Goal: Information Seeking & Learning: Learn about a topic

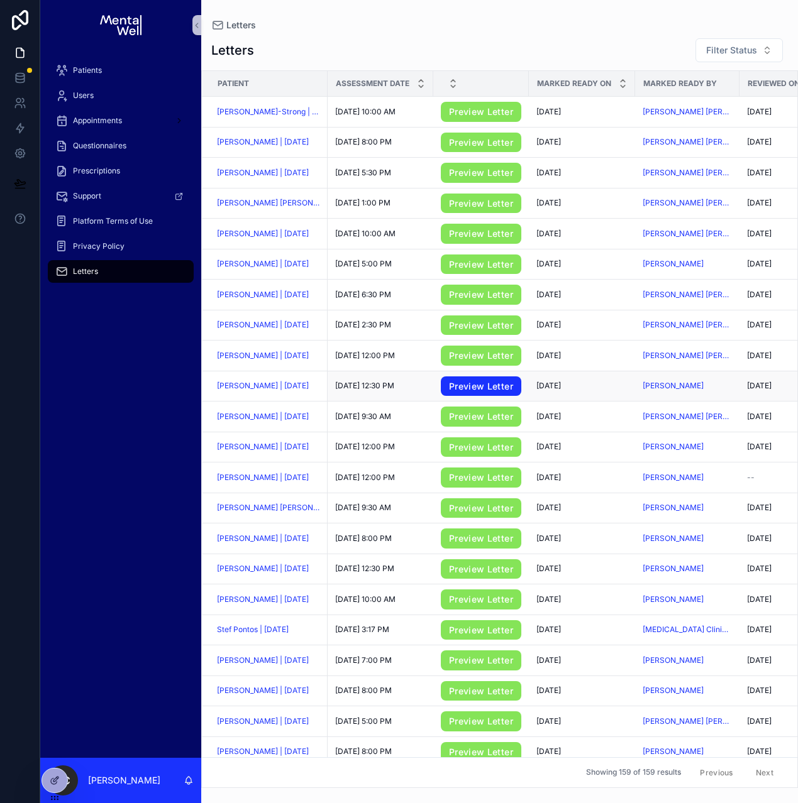
click at [461, 387] on link "Preview Letter" at bounding box center [481, 386] width 80 height 20
click at [257, 389] on span "[PERSON_NAME] | [DATE]" at bounding box center [263, 386] width 92 height 10
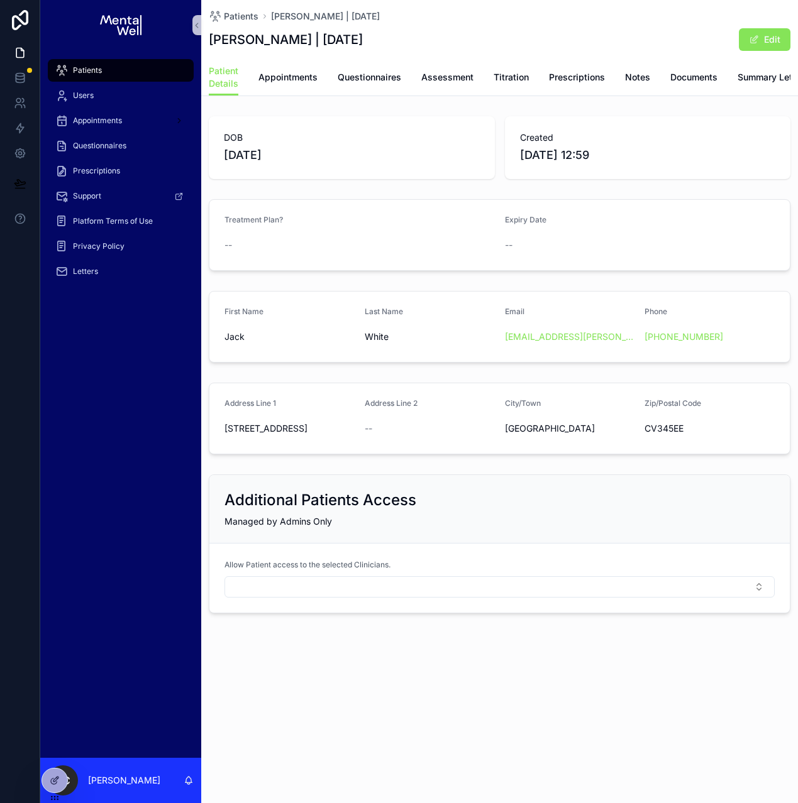
click at [419, 78] on div "Patient Details Appointments Questionnaires Assessment Titration Prescriptions …" at bounding box center [499, 77] width 581 height 36
click at [427, 78] on span "Assessment" at bounding box center [447, 77] width 52 height 13
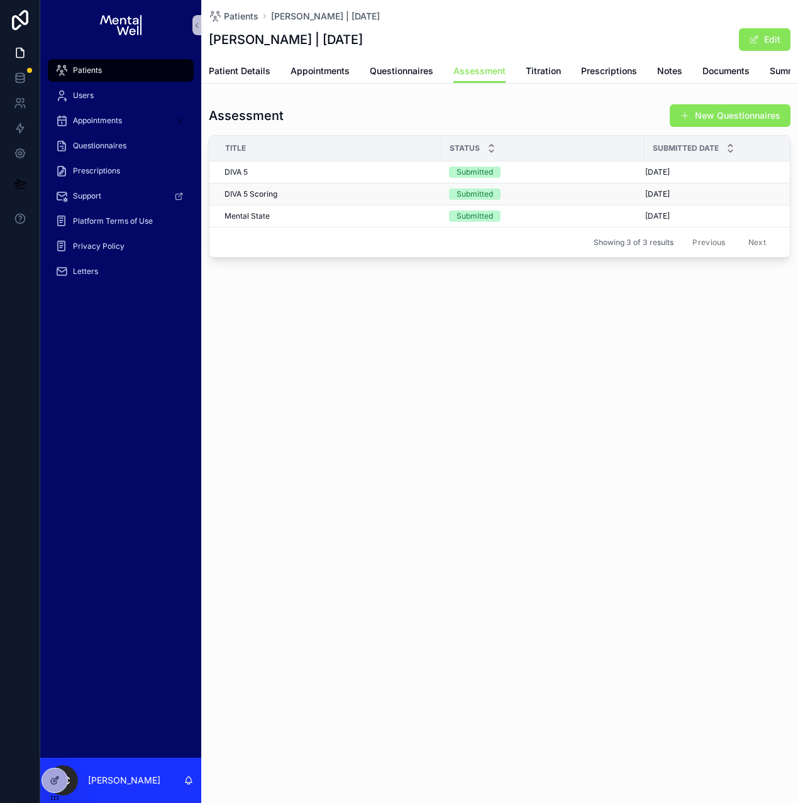
click at [349, 199] on div "DIVA 5 Scoring DIVA 5 Scoring" at bounding box center [328, 194] width 209 height 10
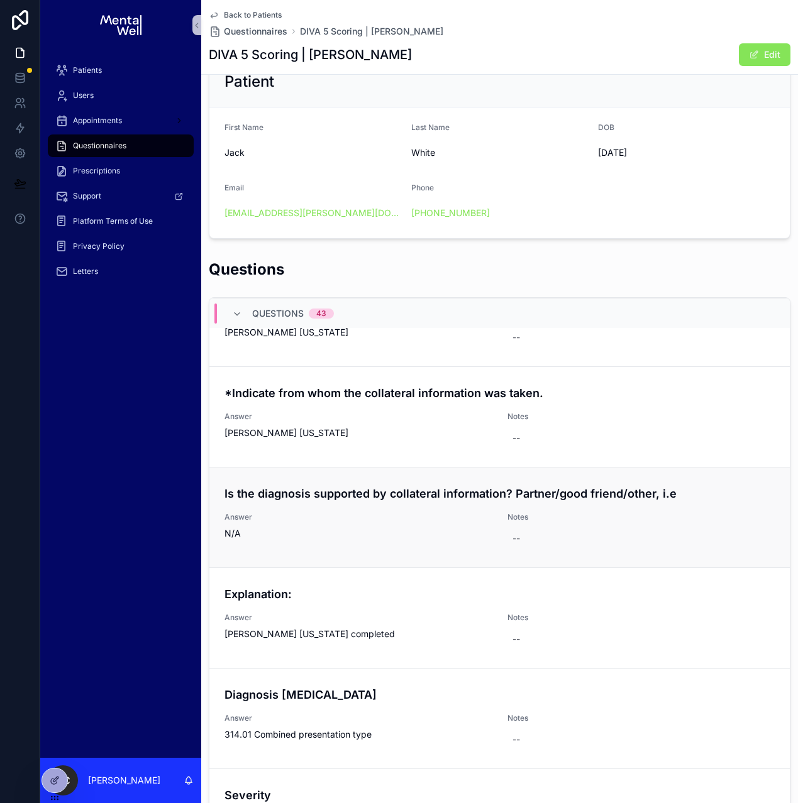
scroll to position [304, 0]
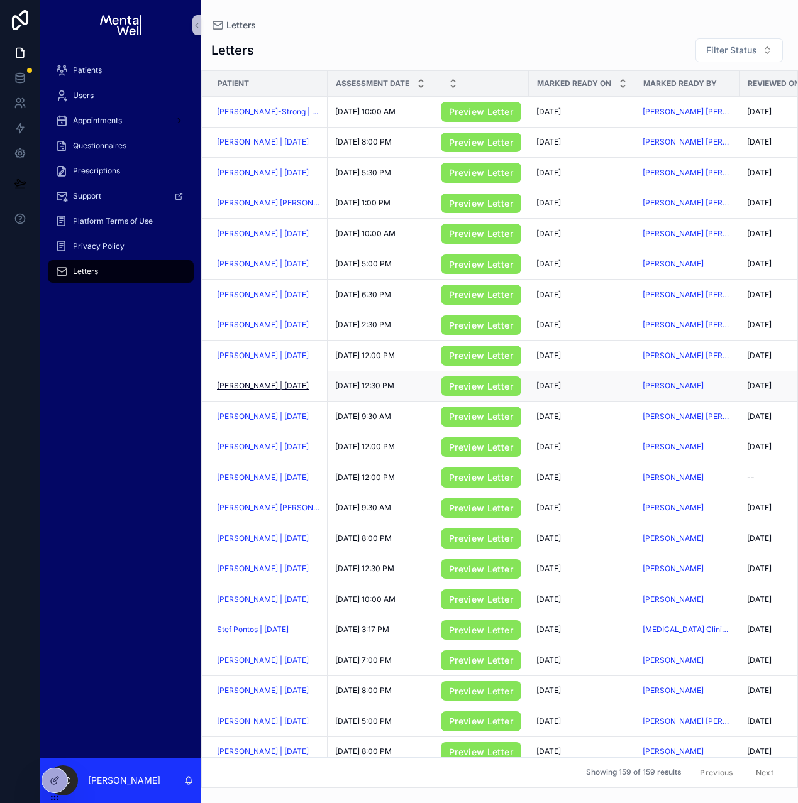
click at [263, 390] on span "[PERSON_NAME] | [DATE]" at bounding box center [263, 386] width 92 height 10
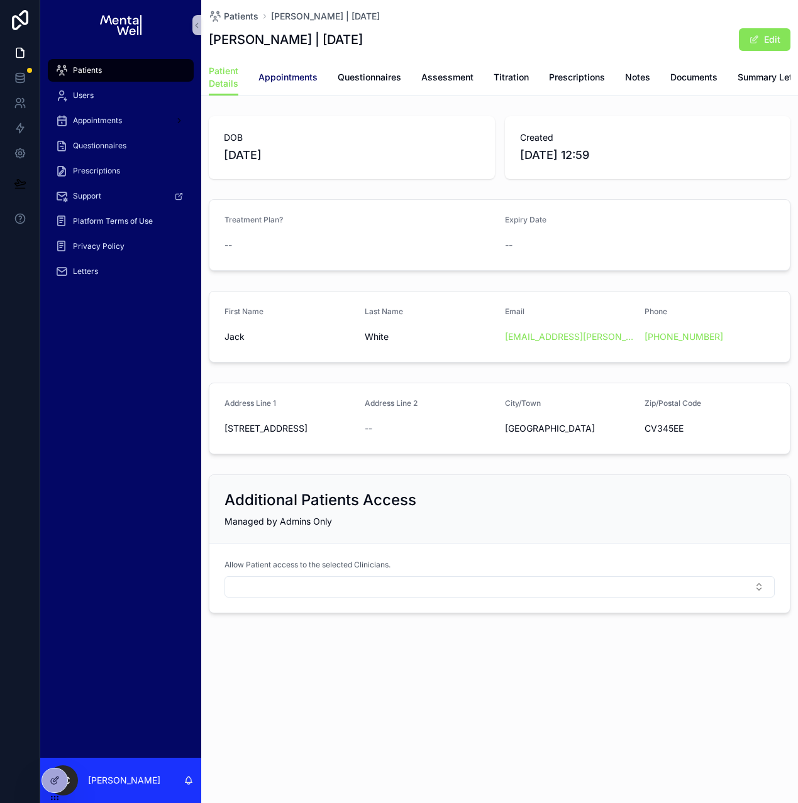
click at [285, 75] on span "Appointments" at bounding box center [287, 77] width 59 height 13
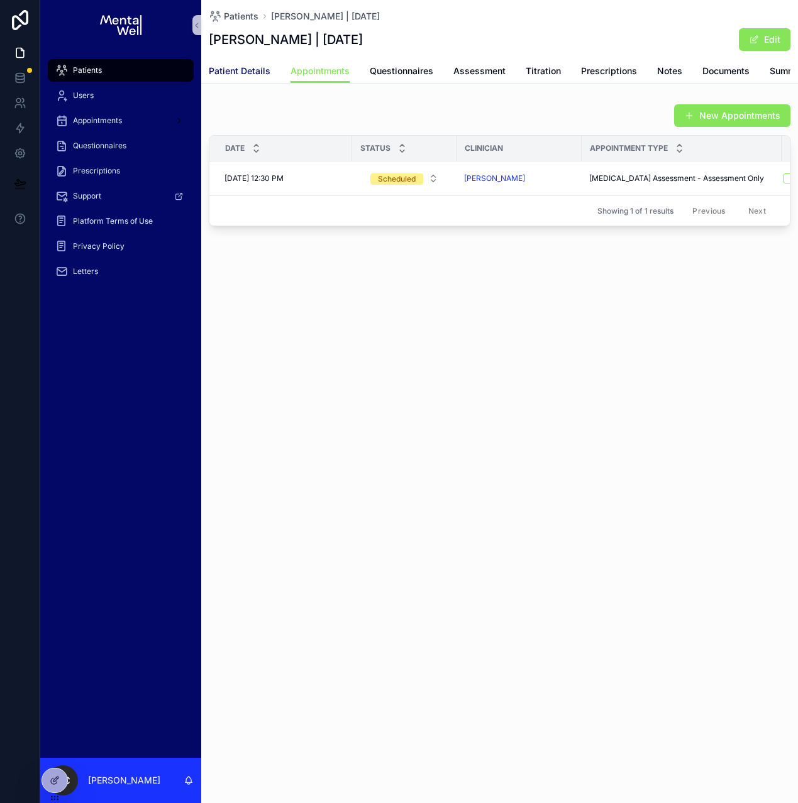
click at [234, 78] on link "Patient Details" at bounding box center [240, 72] width 62 height 25
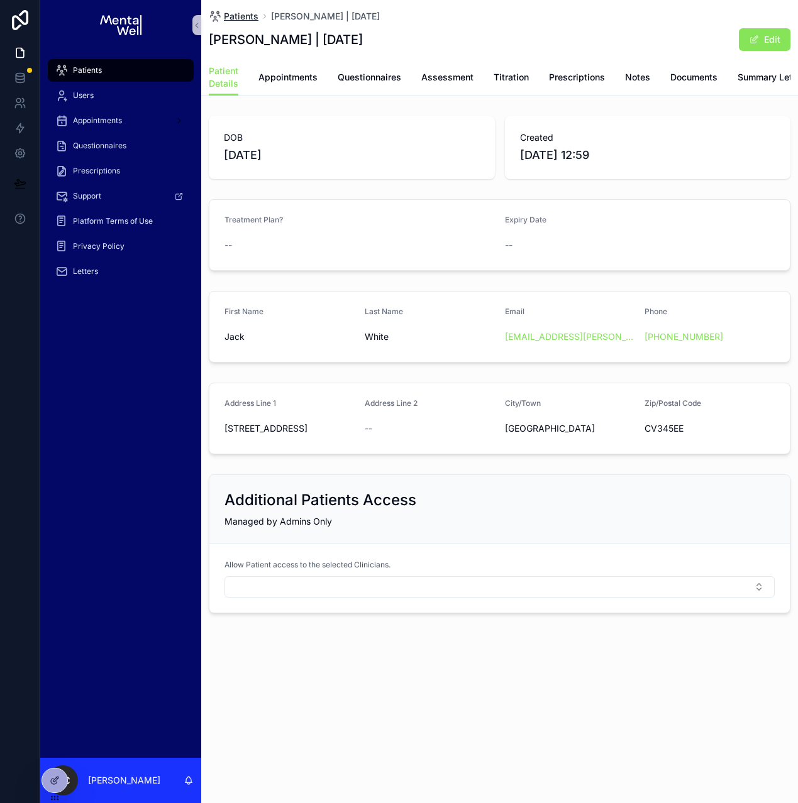
click at [233, 15] on span "Patients" at bounding box center [241, 16] width 35 height 13
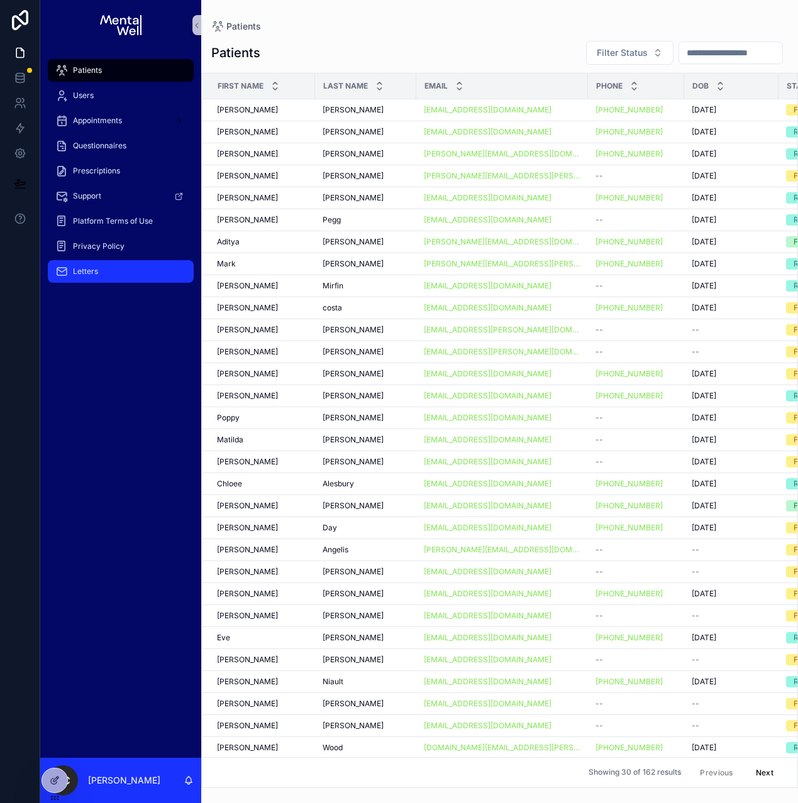
click at [112, 276] on div "Letters" at bounding box center [120, 271] width 131 height 20
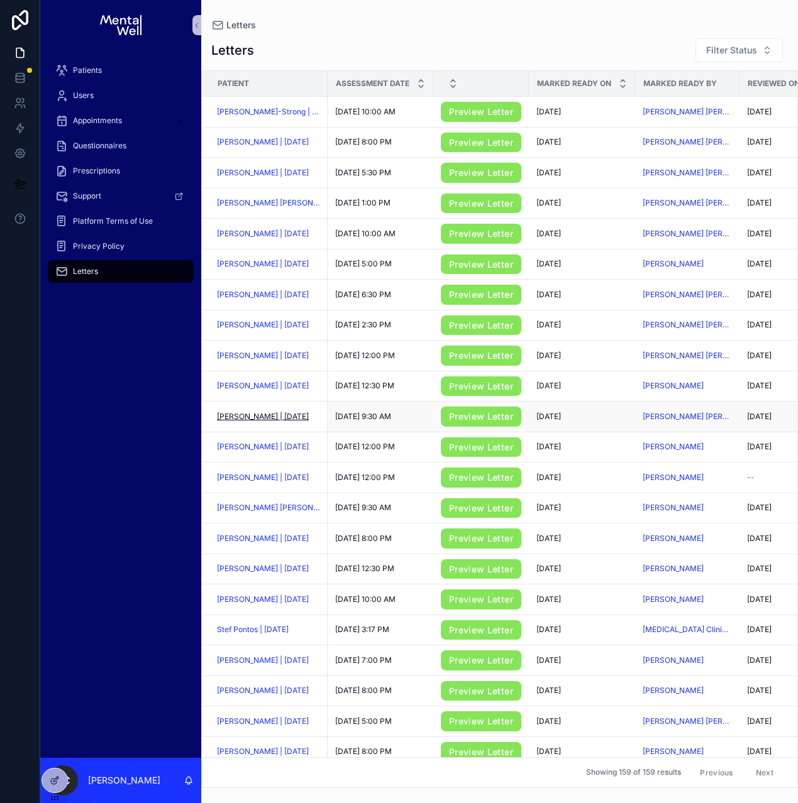
click at [266, 419] on span "[PERSON_NAME] | [DATE]" at bounding box center [263, 417] width 92 height 10
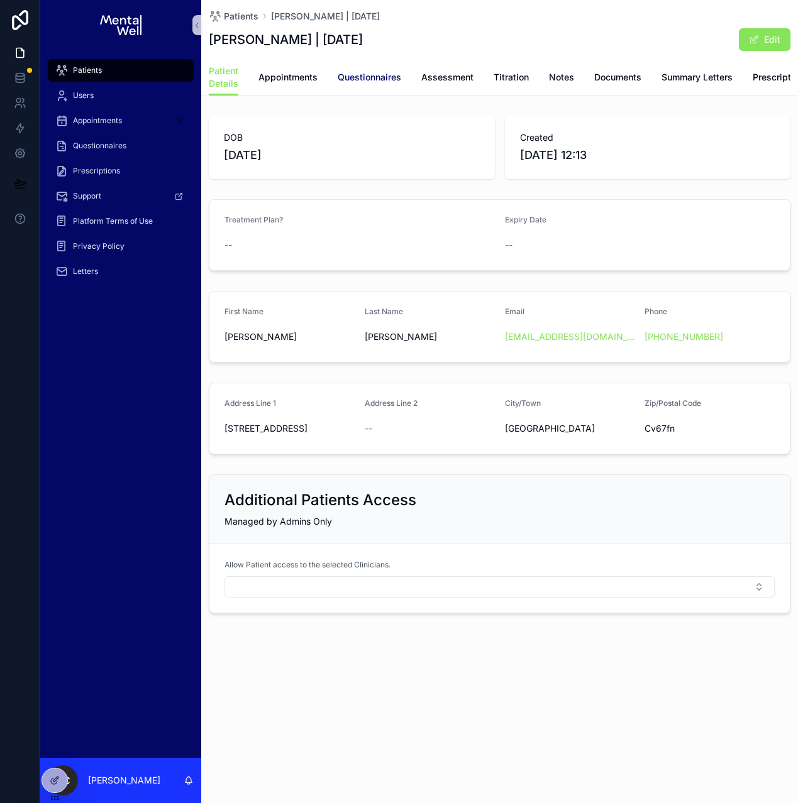
click at [359, 77] on span "Questionnaires" at bounding box center [368, 77] width 63 height 13
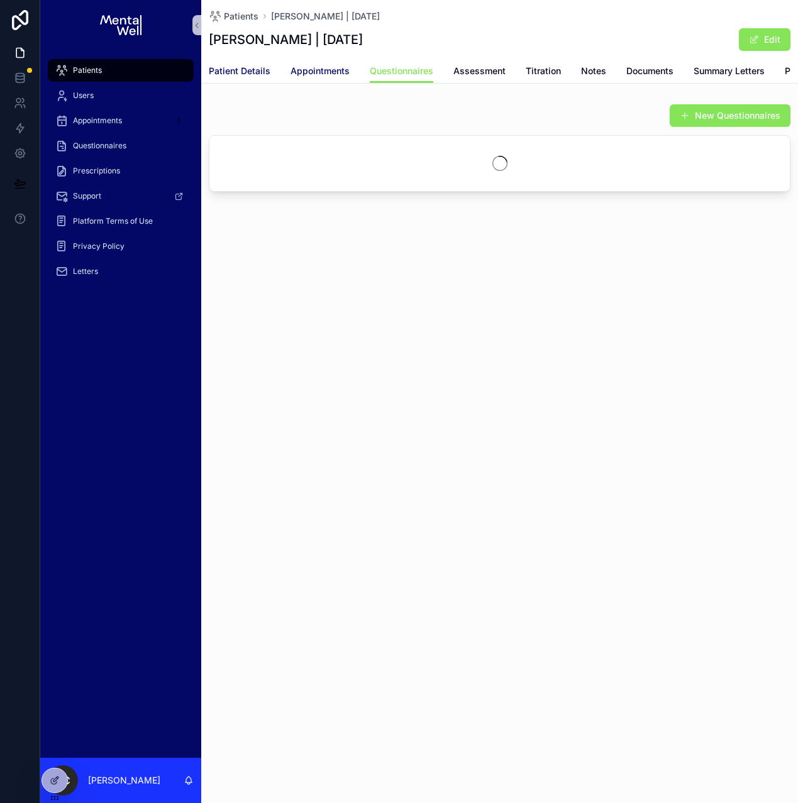
click at [268, 75] on span "Patient Details" at bounding box center [240, 71] width 62 height 13
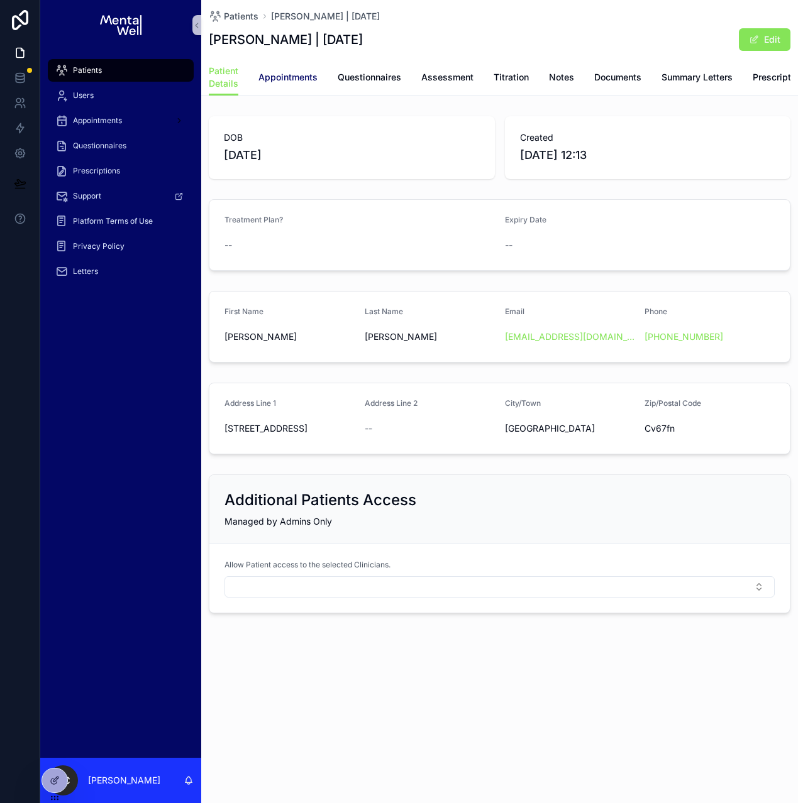
click at [306, 74] on span "Appointments" at bounding box center [287, 77] width 59 height 13
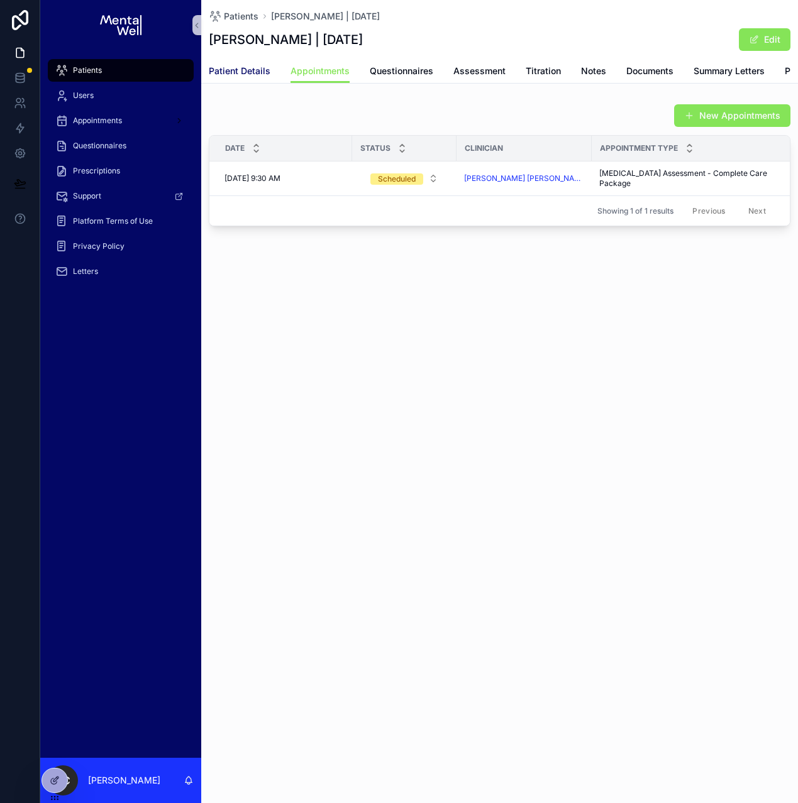
click at [260, 76] on span "Patient Details" at bounding box center [240, 71] width 62 height 13
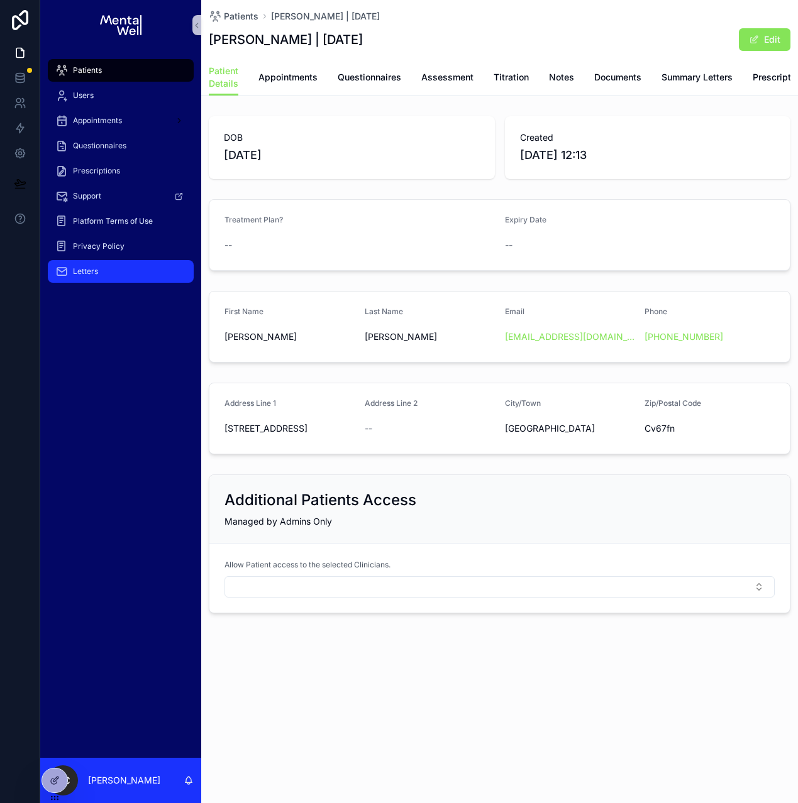
click at [124, 264] on div "Letters" at bounding box center [120, 271] width 131 height 20
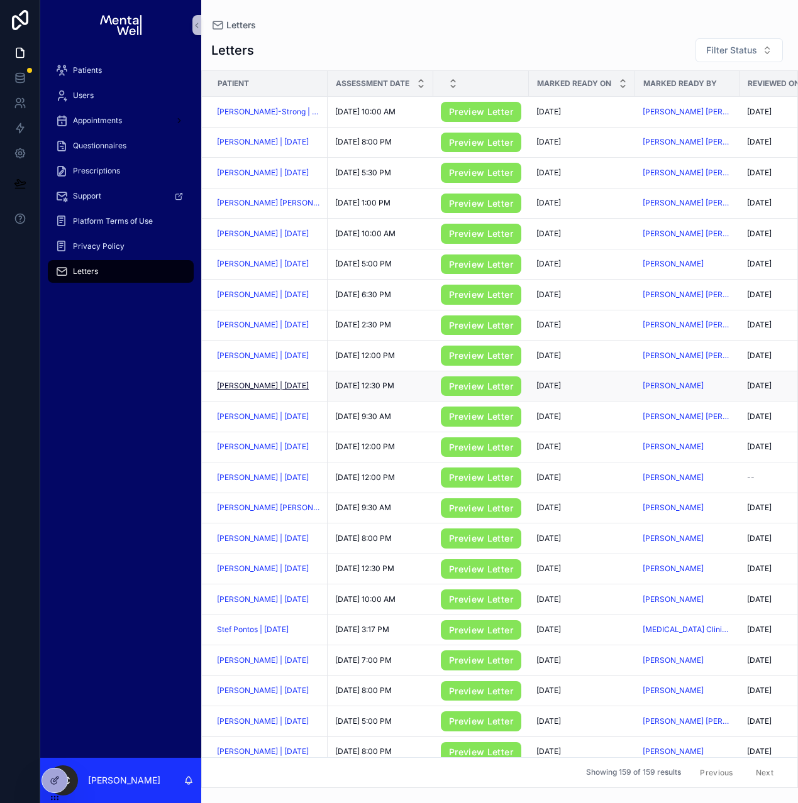
click at [260, 388] on span "[PERSON_NAME] | [DATE]" at bounding box center [263, 386] width 92 height 10
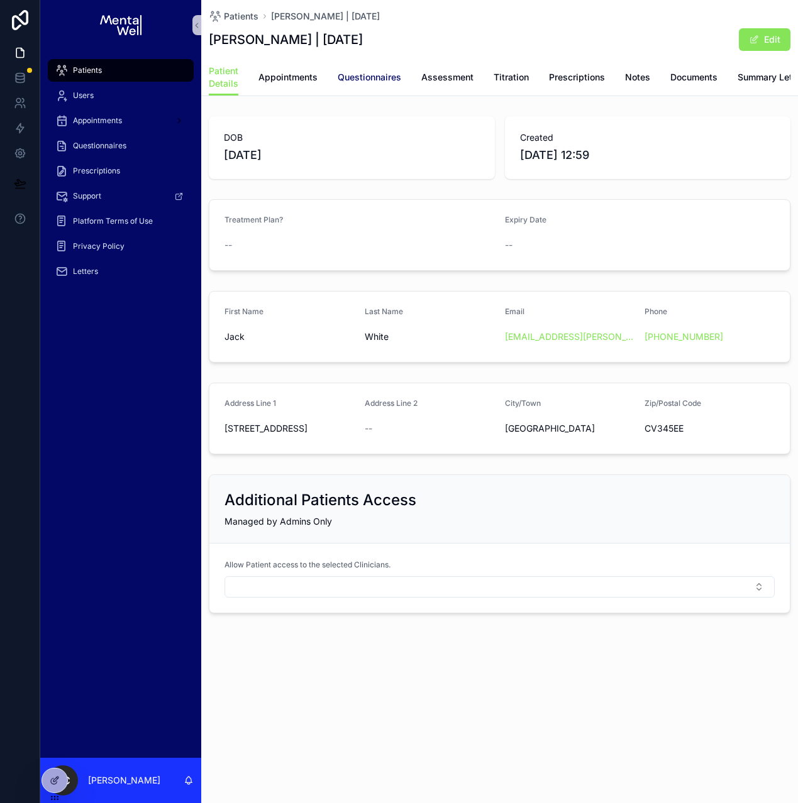
click at [370, 81] on span "Questionnaires" at bounding box center [368, 77] width 63 height 13
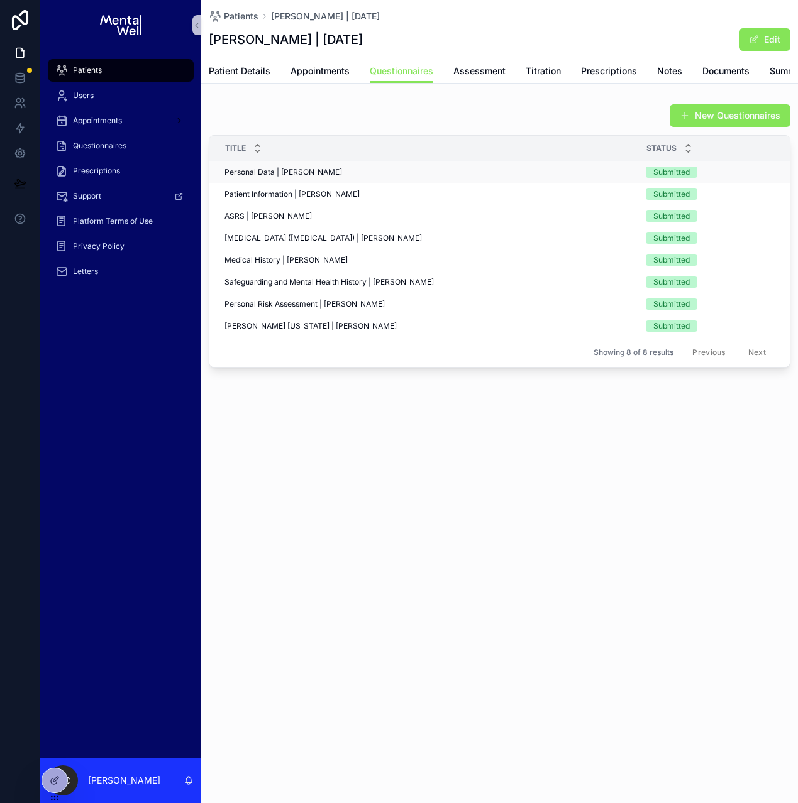
click at [307, 177] on span "Personal Data | [PERSON_NAME]" at bounding box center [283, 172] width 118 height 10
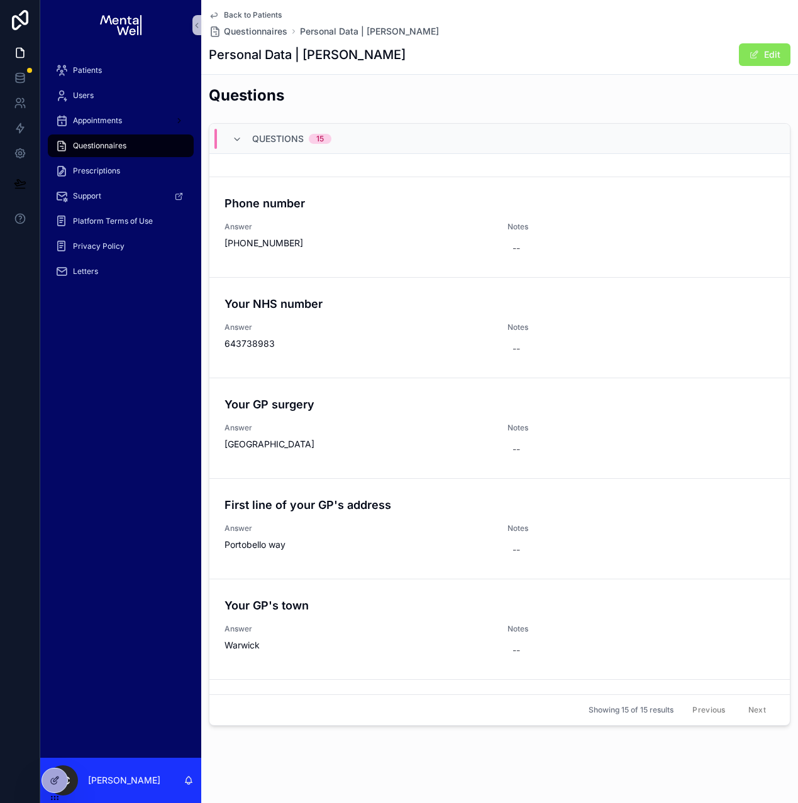
scroll to position [970, 0]
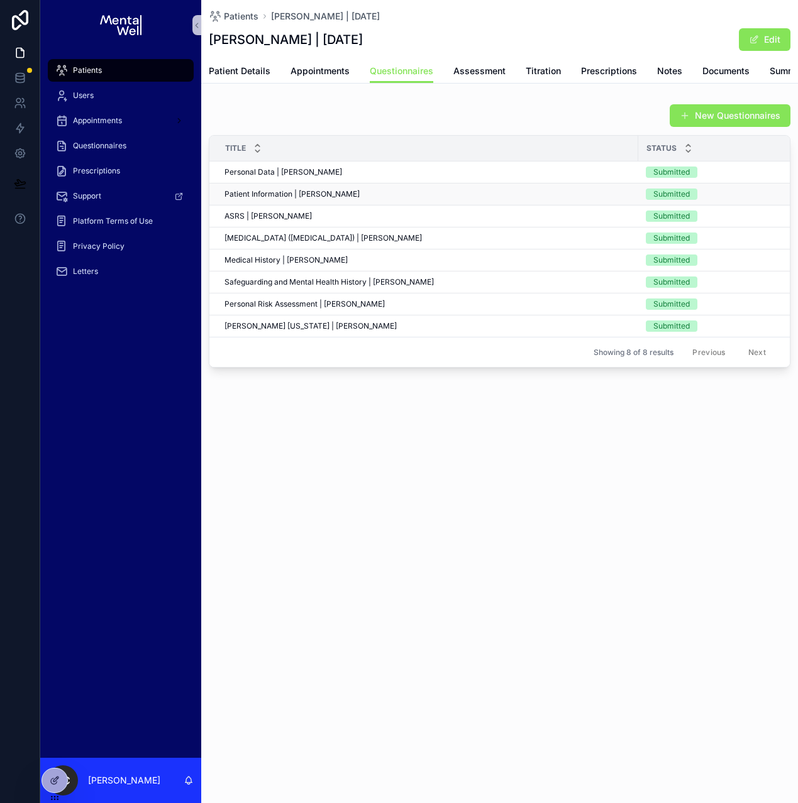
click at [298, 199] on span "Patient Information | [PERSON_NAME]" at bounding box center [291, 194] width 135 height 10
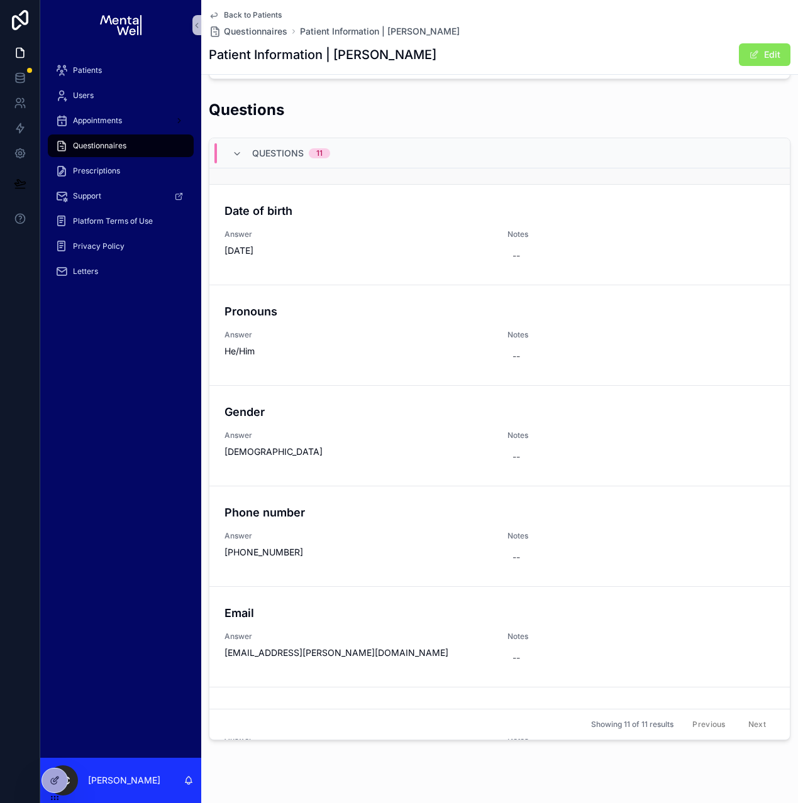
scroll to position [185, 0]
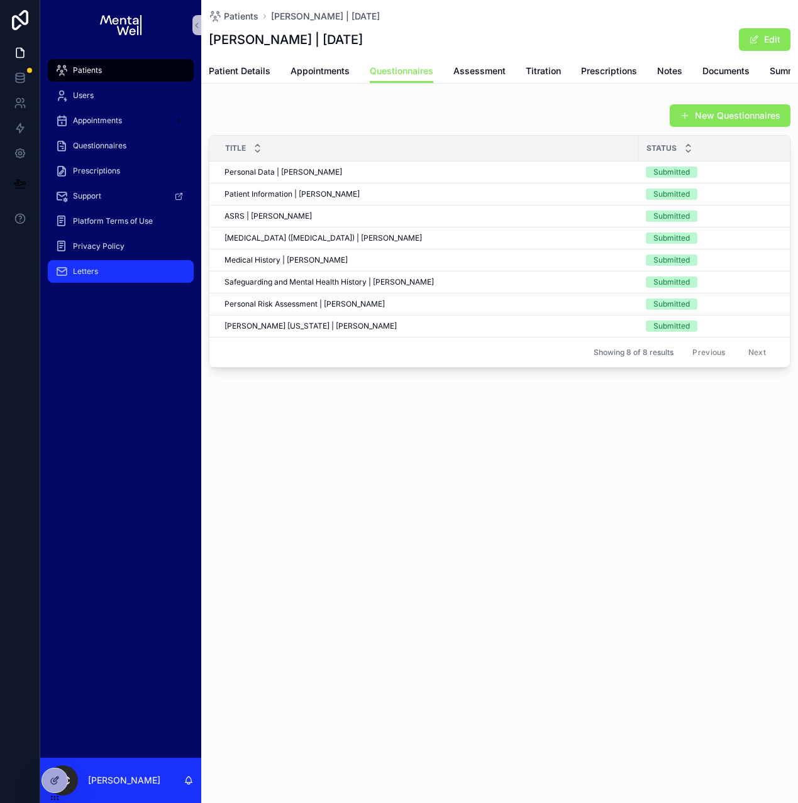
click at [87, 268] on span "Letters" at bounding box center [85, 271] width 25 height 10
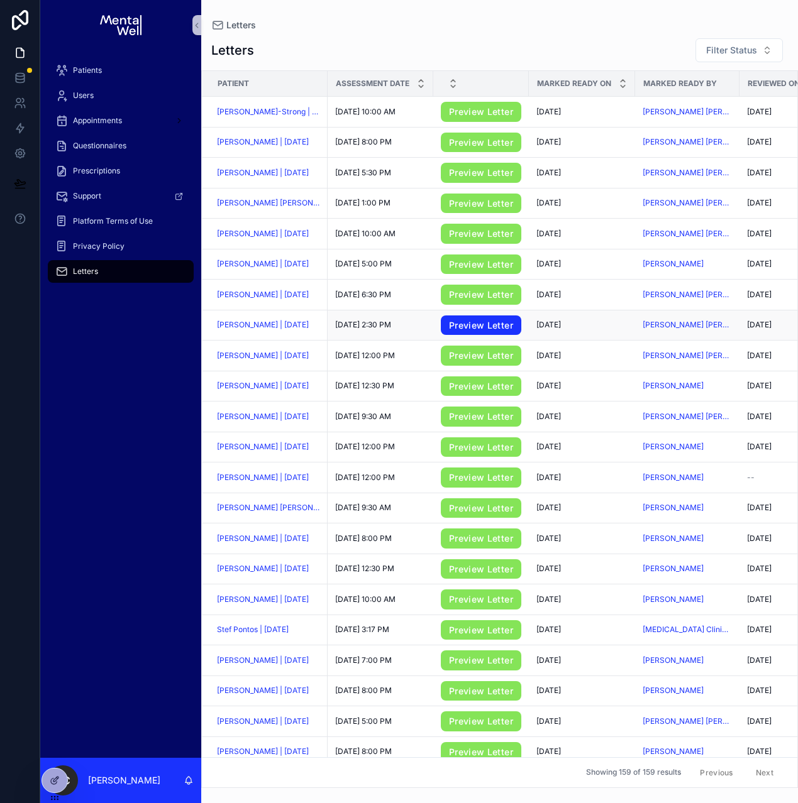
click at [481, 328] on link "Preview Letter" at bounding box center [481, 326] width 80 height 20
click at [249, 325] on span "[PERSON_NAME] | [DATE]" at bounding box center [263, 325] width 92 height 10
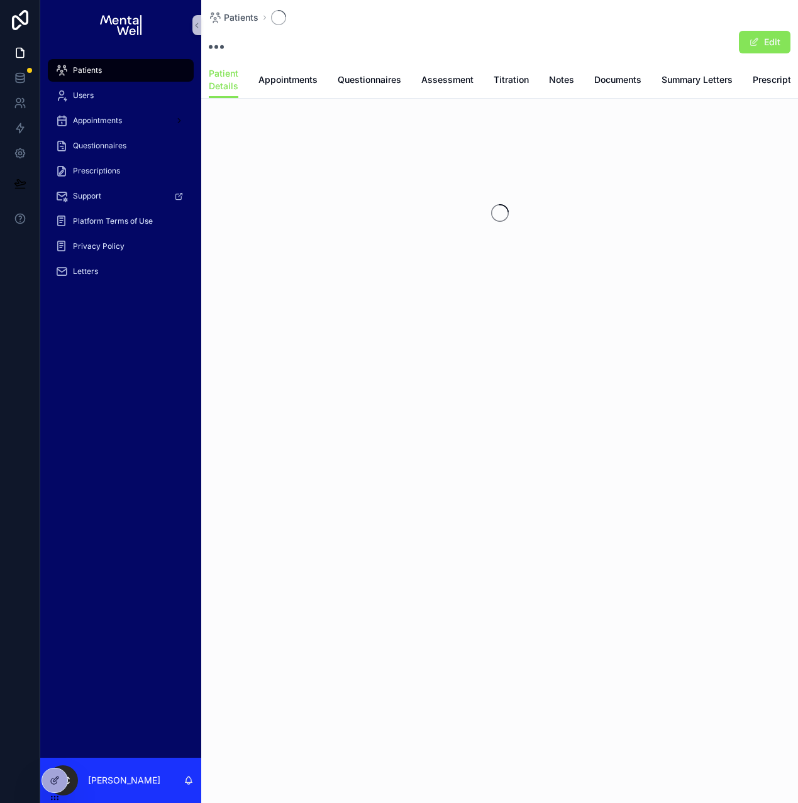
click at [238, 327] on div "Patients Edit Patient Details Patient Details Appointments Questionnaires Asses…" at bounding box center [499, 196] width 596 height 393
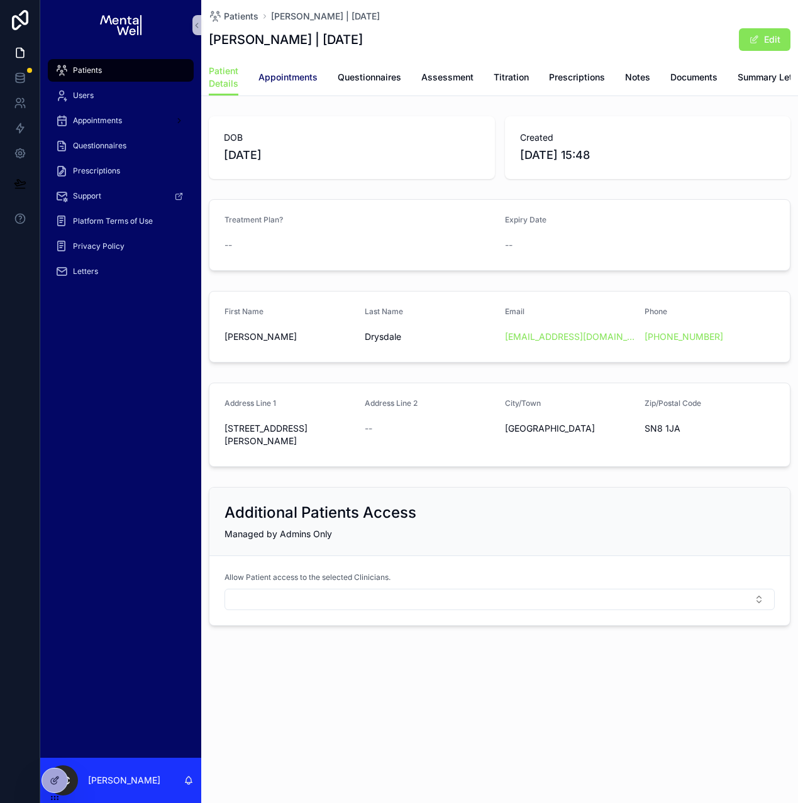
click at [299, 75] on span "Appointments" at bounding box center [287, 77] width 59 height 13
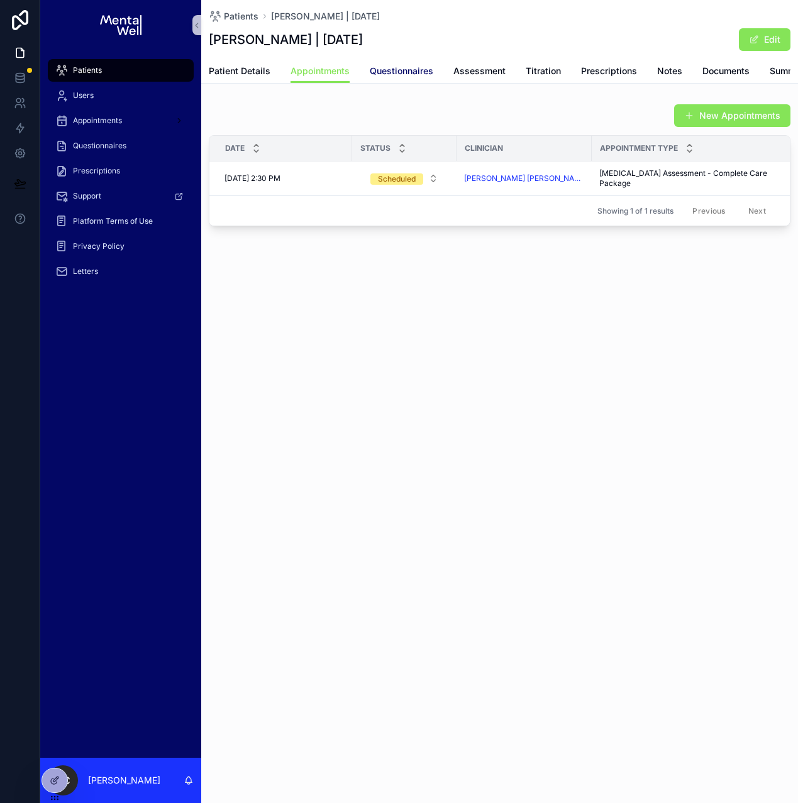
click at [395, 75] on span "Questionnaires" at bounding box center [401, 71] width 63 height 13
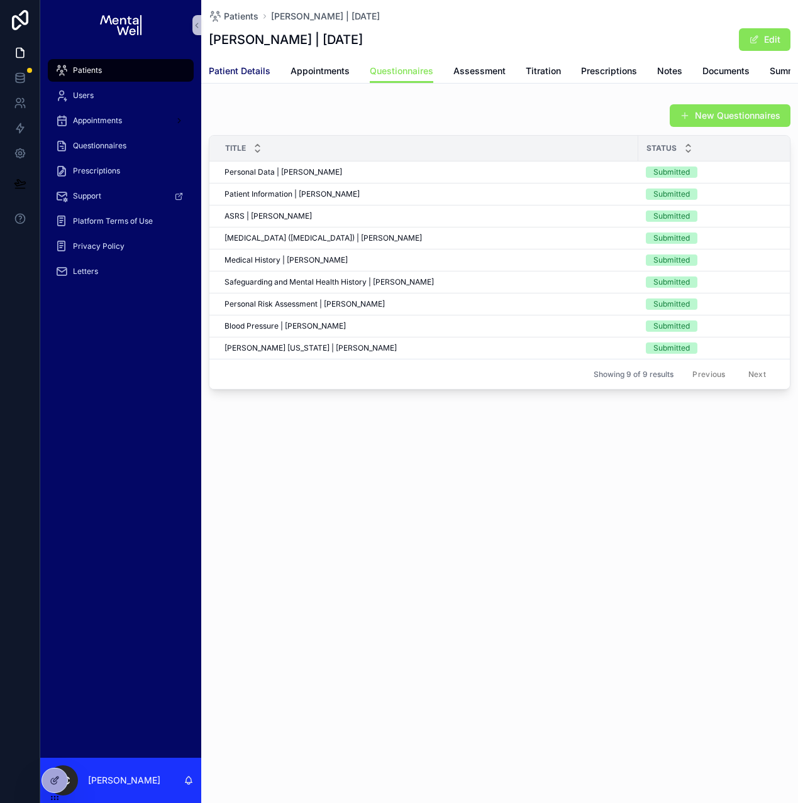
click at [221, 70] on span "Patient Details" at bounding box center [240, 71] width 62 height 13
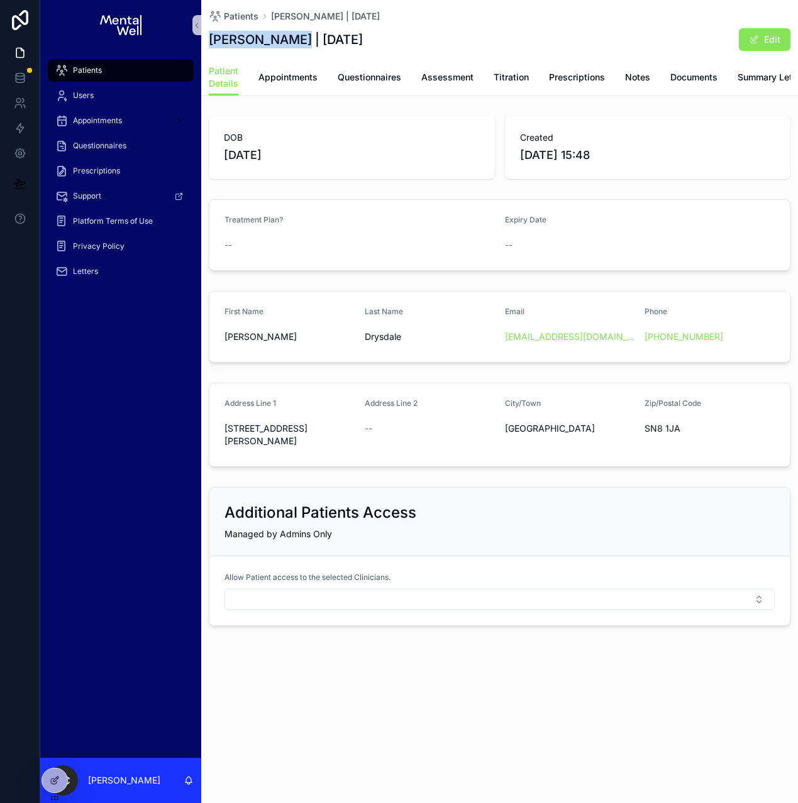
drag, startPoint x: 212, startPoint y: 42, endPoint x: 294, endPoint y: 38, distance: 81.2
click at [294, 38] on h1 "[PERSON_NAME] | [DATE]" at bounding box center [286, 40] width 154 height 18
drag, startPoint x: 299, startPoint y: 41, endPoint x: 349, endPoint y: 42, distance: 50.3
click at [349, 42] on h1 "[PERSON_NAME] | [DATE]" at bounding box center [286, 40] width 154 height 18
copy h1 "Drysdale"
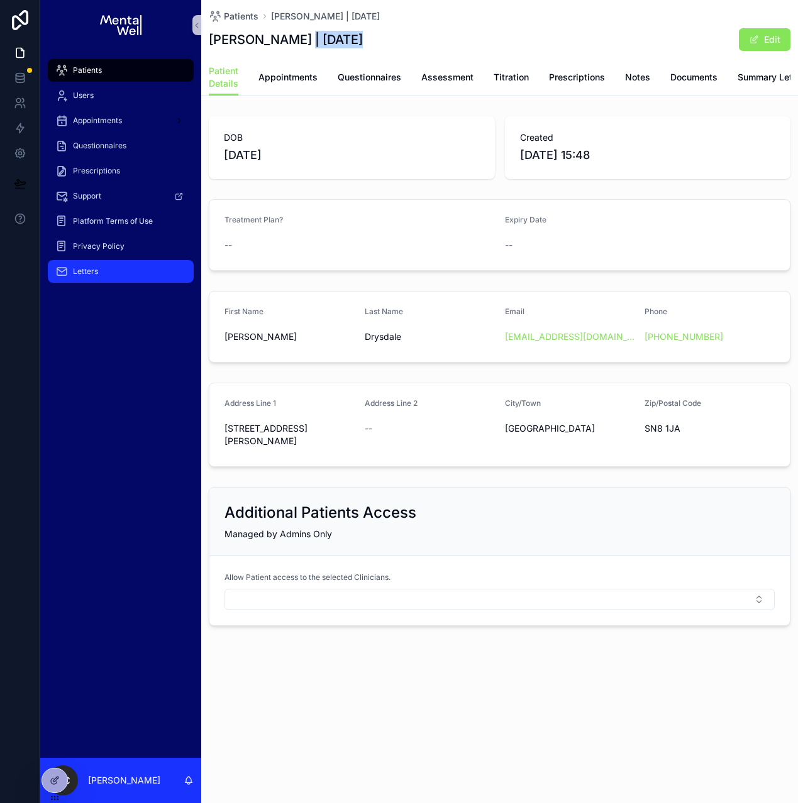
click at [86, 278] on div "Letters" at bounding box center [120, 271] width 131 height 20
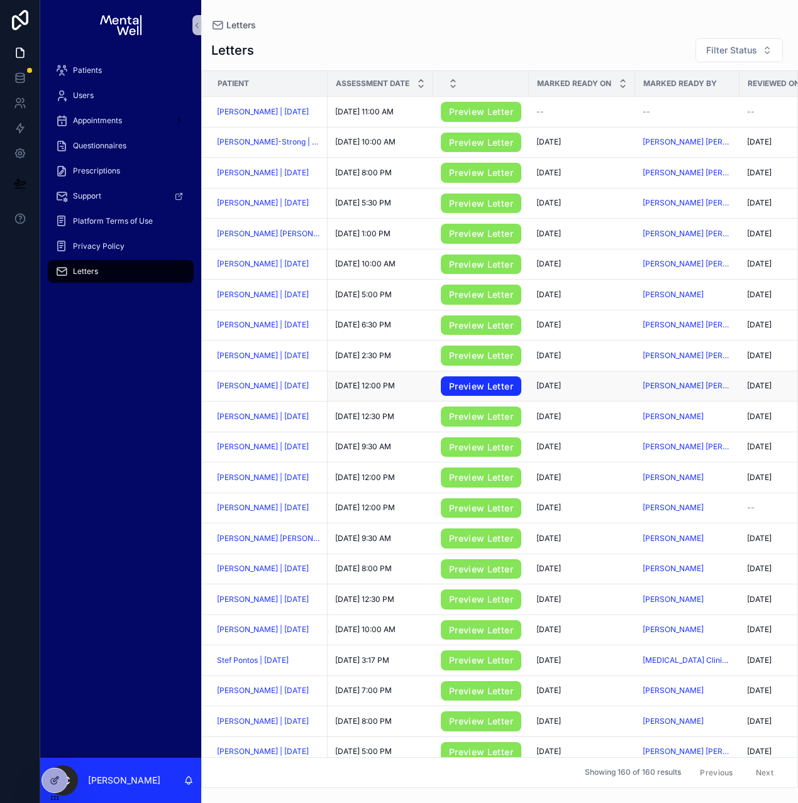
click at [461, 388] on link "Preview Letter" at bounding box center [481, 386] width 80 height 20
click at [288, 388] on span "[PERSON_NAME] | [DATE]" at bounding box center [263, 386] width 92 height 10
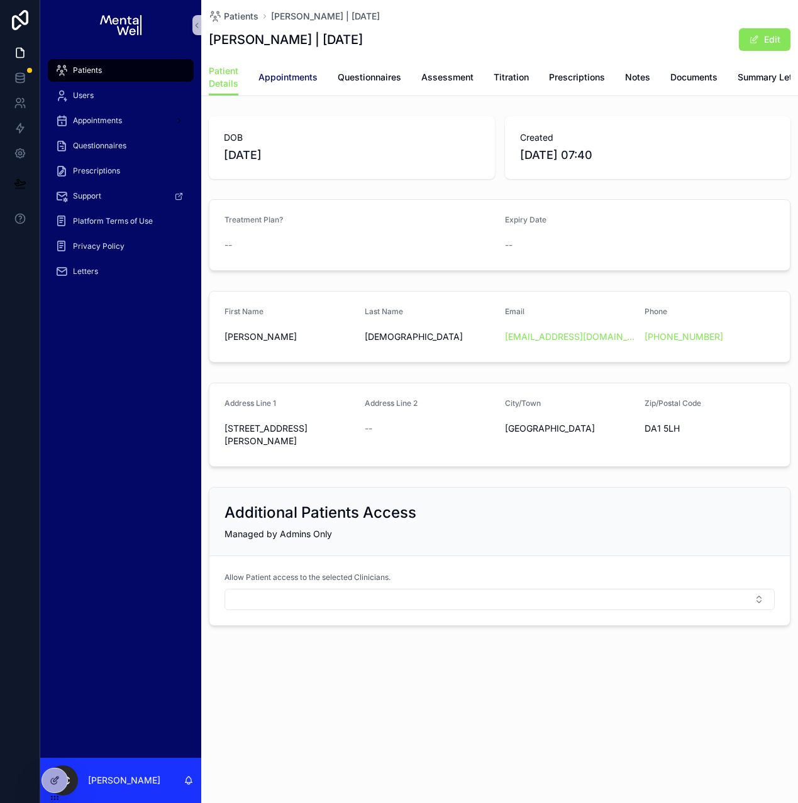
click at [290, 83] on span "Appointments" at bounding box center [287, 77] width 59 height 13
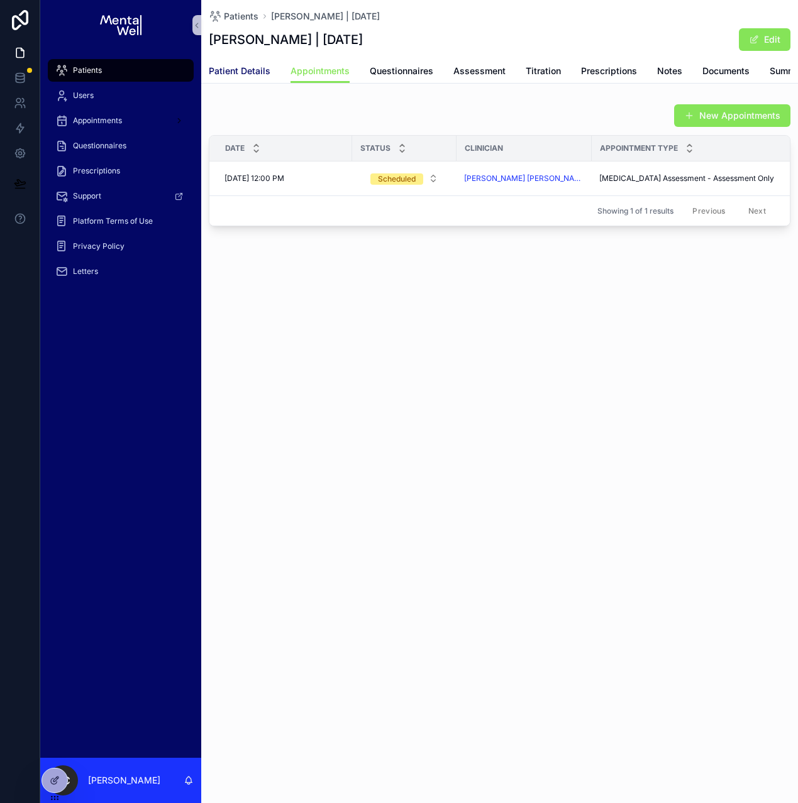
click at [240, 75] on span "Patient Details" at bounding box center [240, 71] width 62 height 13
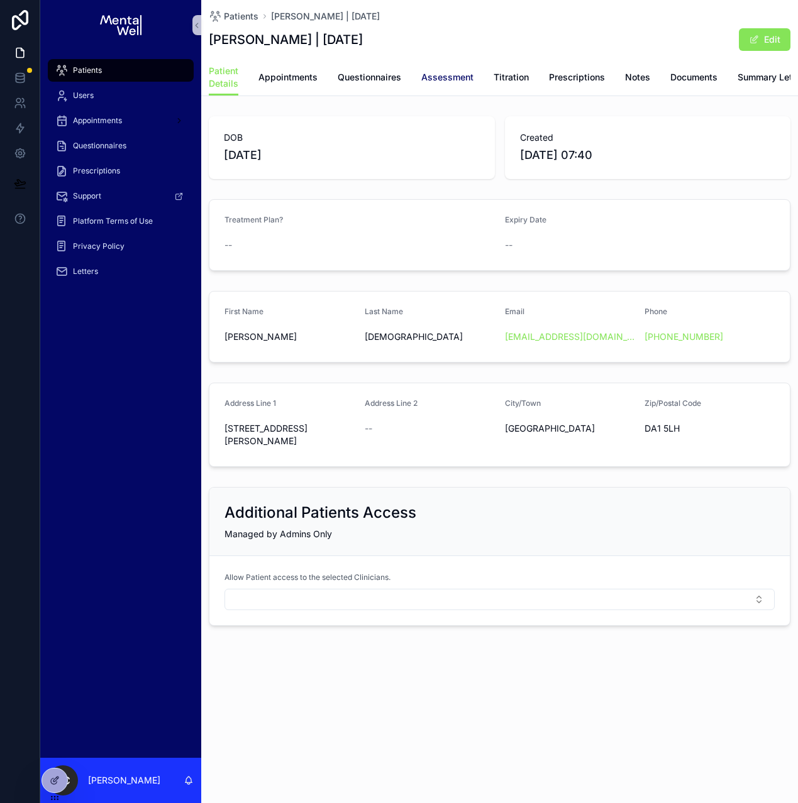
click at [437, 78] on span "Assessment" at bounding box center [447, 77] width 52 height 13
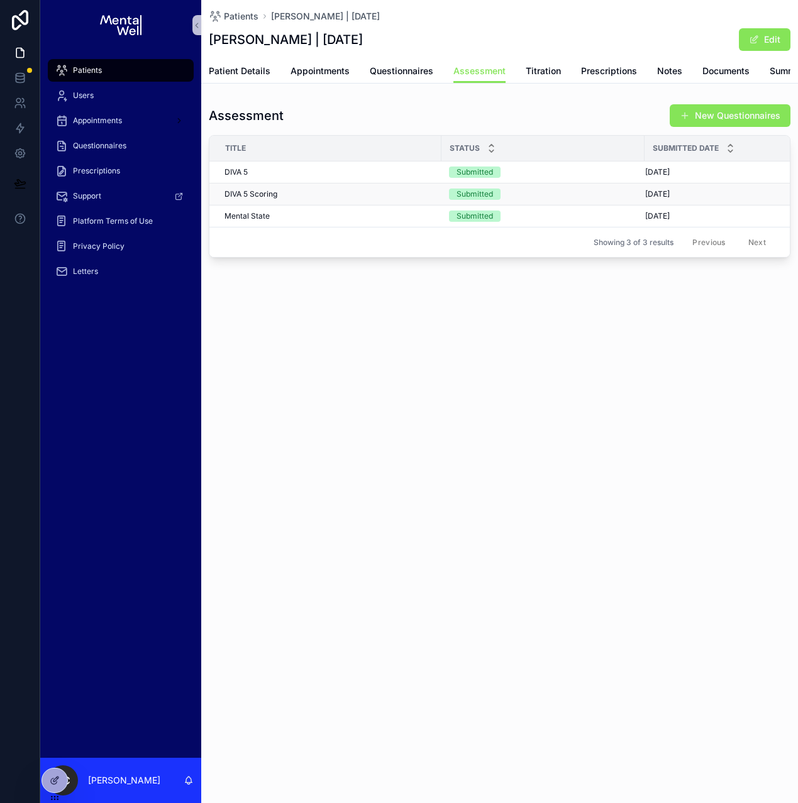
click at [292, 199] on div "DIVA 5 Scoring DIVA 5 Scoring" at bounding box center [328, 194] width 209 height 10
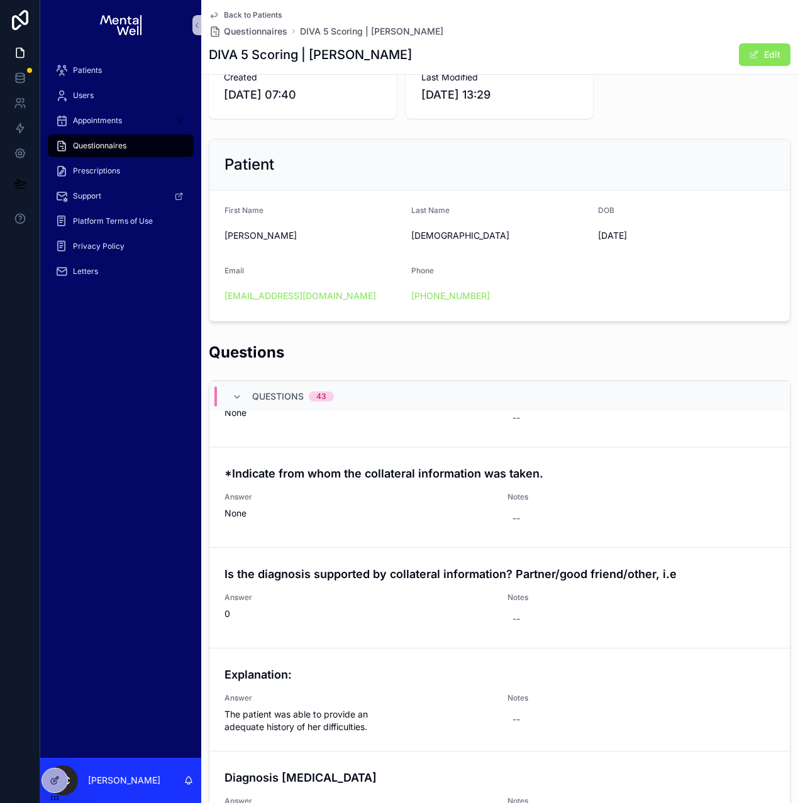
scroll to position [304, 0]
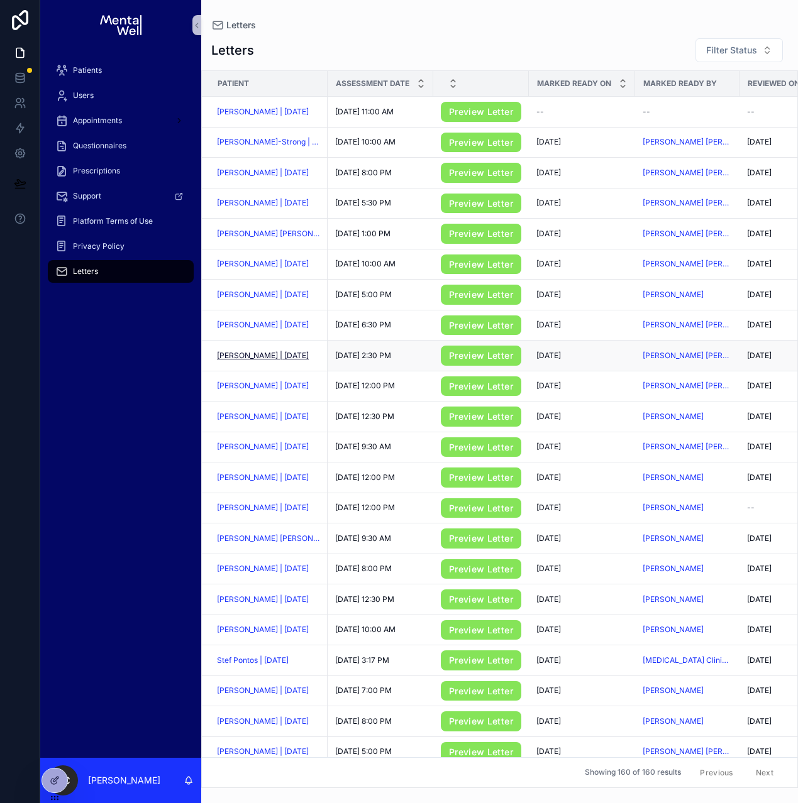
click at [283, 360] on span "[PERSON_NAME] | [DATE]" at bounding box center [263, 356] width 92 height 10
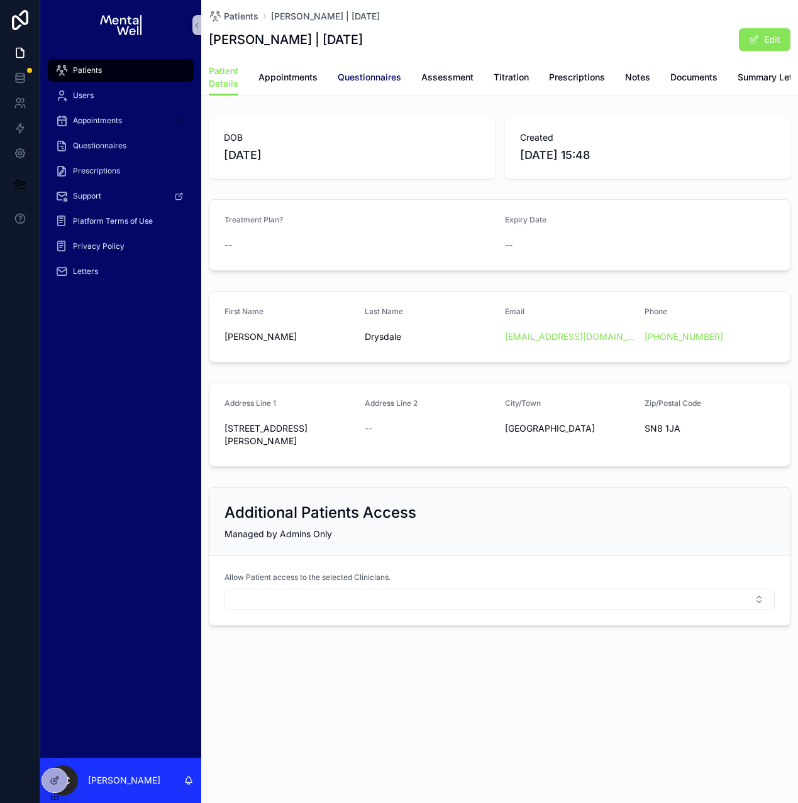
click at [370, 72] on span "Questionnaires" at bounding box center [368, 77] width 63 height 13
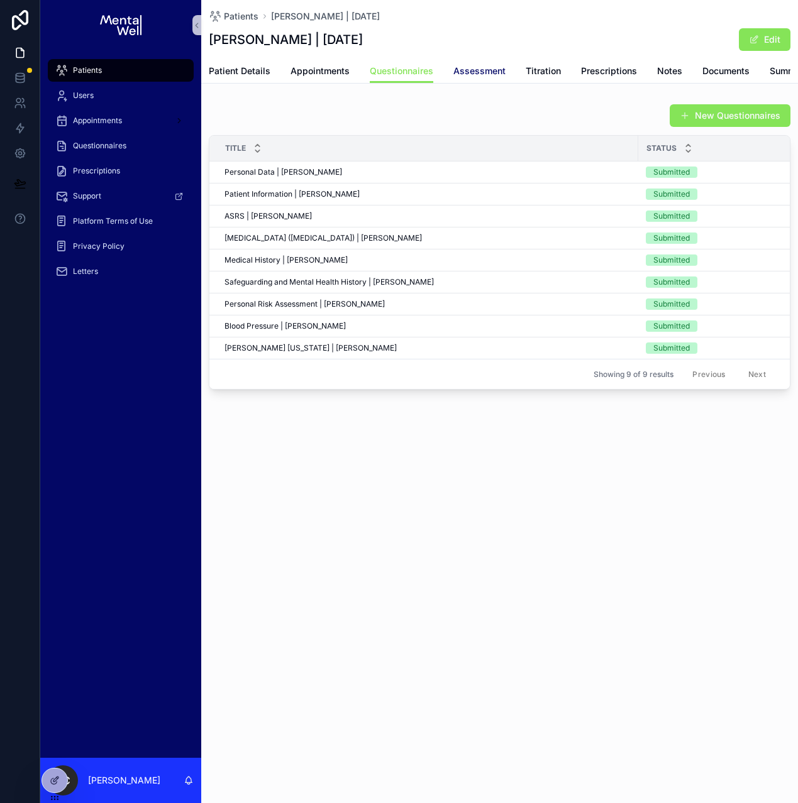
click at [461, 69] on span "Assessment" at bounding box center [479, 71] width 52 height 13
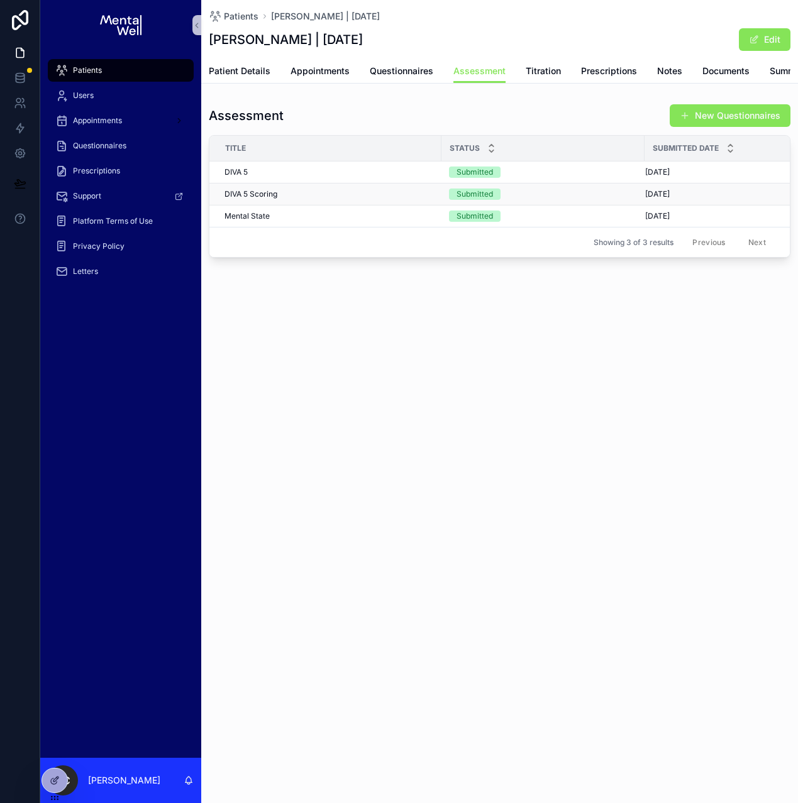
click at [298, 199] on div "DIVA 5 Scoring DIVA 5 Scoring" at bounding box center [328, 194] width 209 height 10
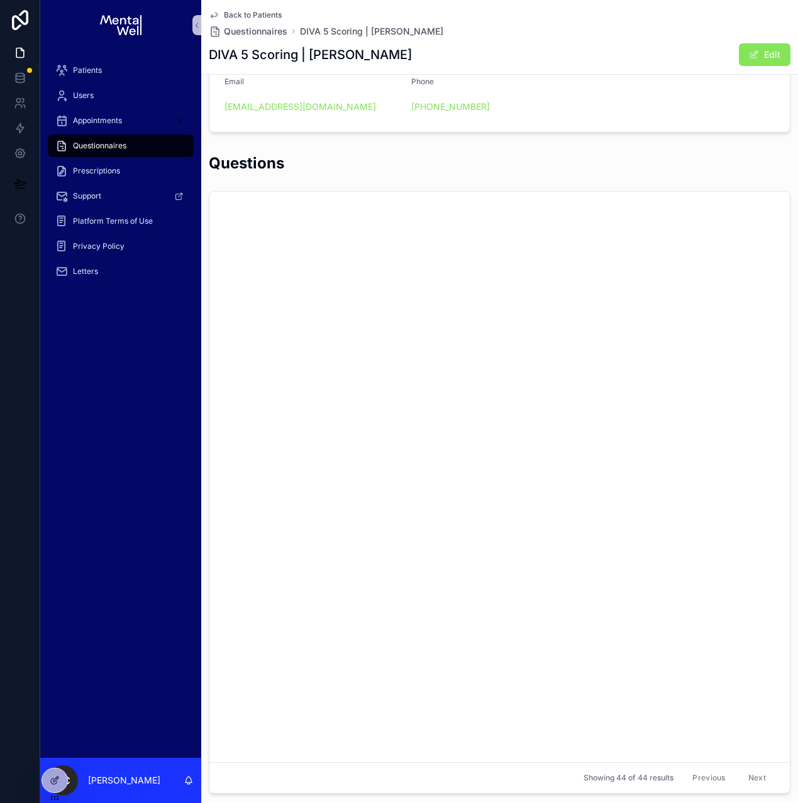
scroll to position [4033, 0]
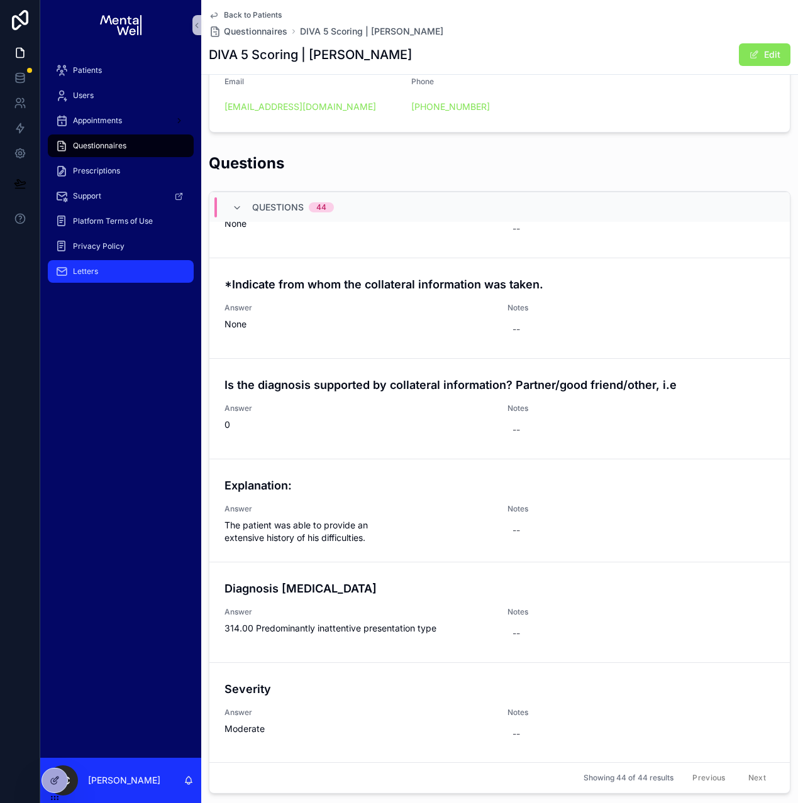
click at [96, 266] on span "Letters" at bounding box center [85, 271] width 25 height 10
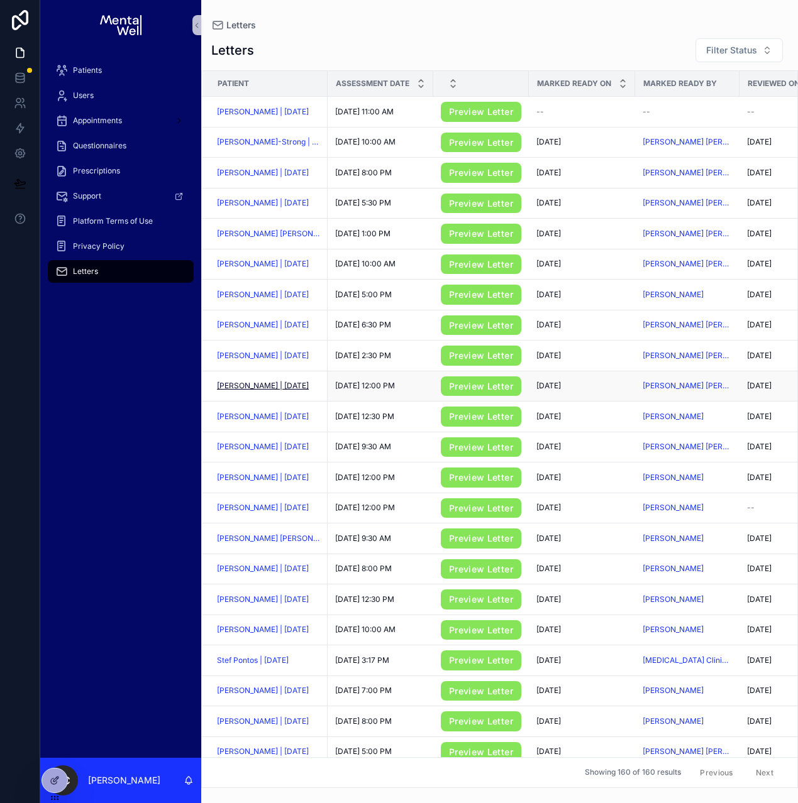
click at [265, 388] on span "[PERSON_NAME] | [DATE]" at bounding box center [263, 386] width 92 height 10
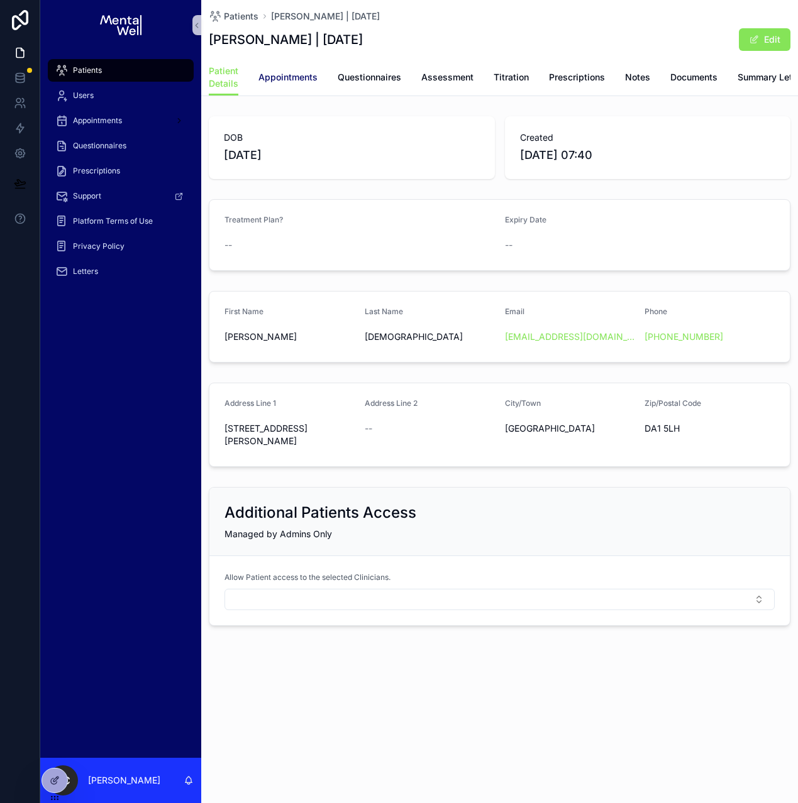
click at [288, 82] on span "Appointments" at bounding box center [287, 77] width 59 height 13
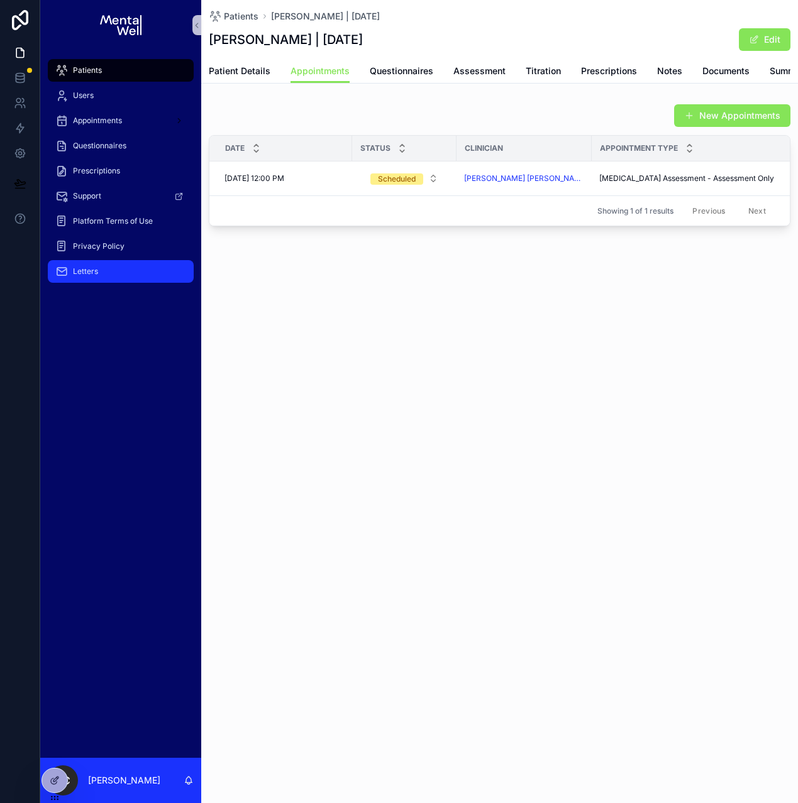
click at [90, 269] on span "Letters" at bounding box center [85, 271] width 25 height 10
